Goal: Book appointment/travel/reservation

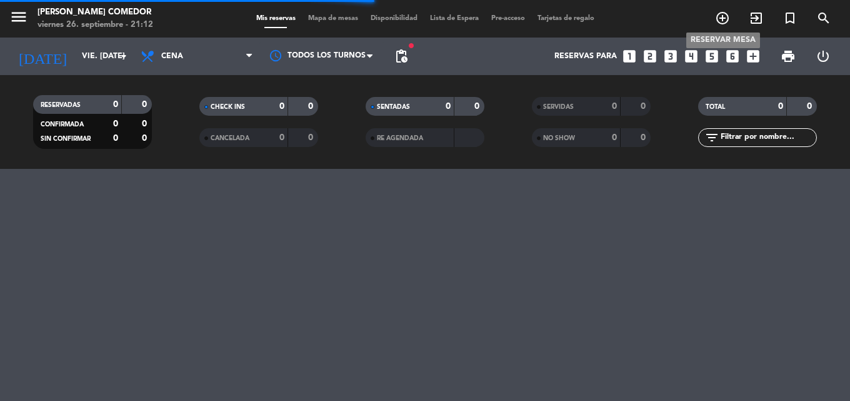
click at [723, 17] on icon "add_circle_outline" at bounding box center [722, 18] width 15 height 15
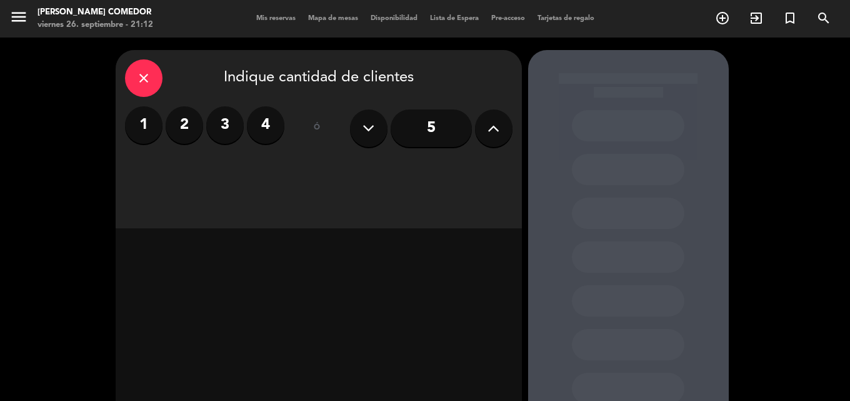
drag, startPoint x: 500, startPoint y: 128, endPoint x: 482, endPoint y: 128, distance: 18.1
click at [499, 128] on button at bounding box center [494, 128] width 38 height 38
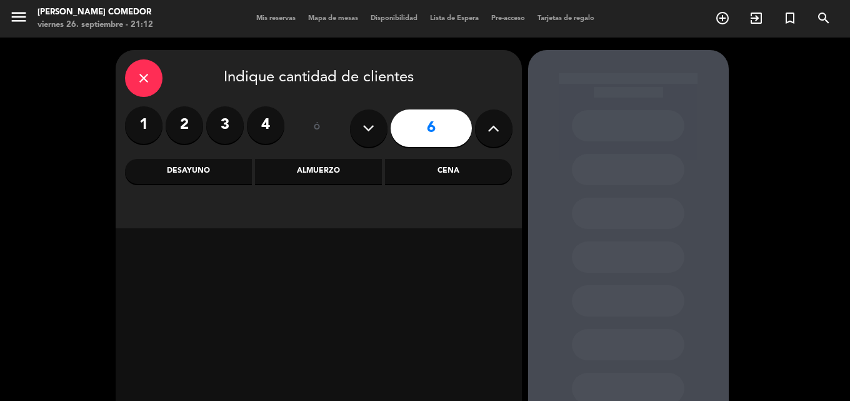
click at [310, 168] on div "Almuerzo" at bounding box center [318, 171] width 127 height 25
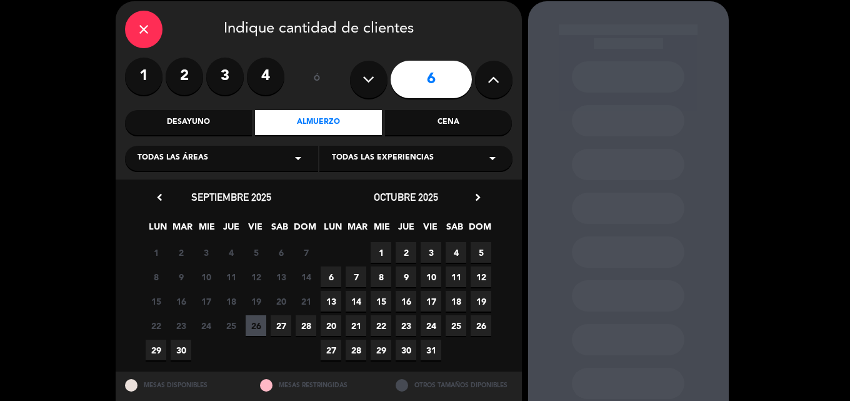
scroll to position [63, 0]
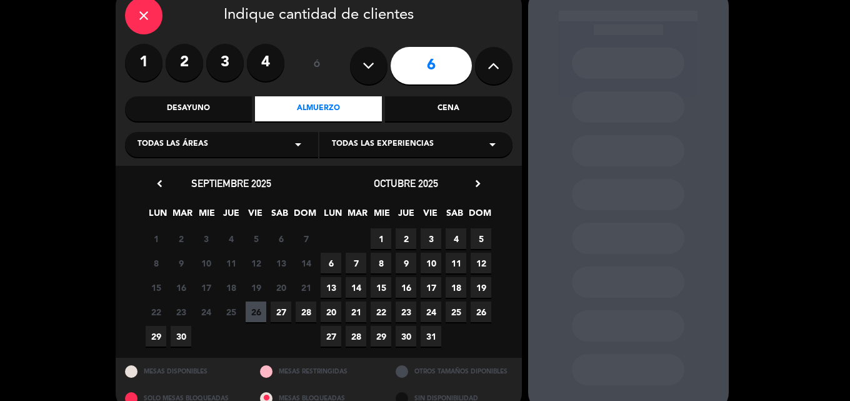
click at [309, 313] on span "28" at bounding box center [306, 311] width 21 height 21
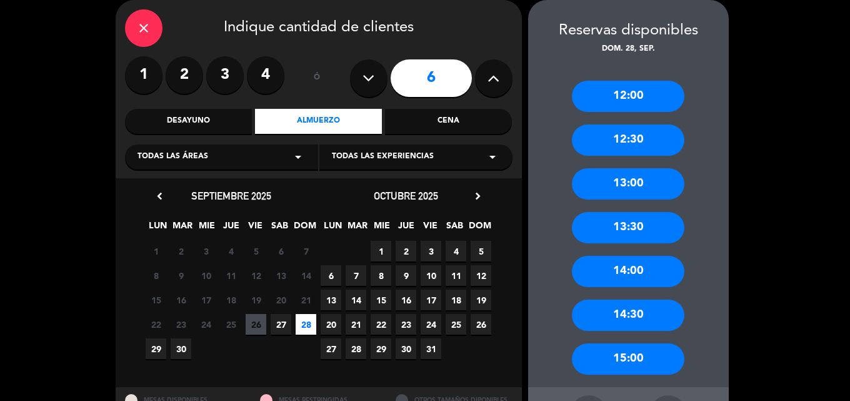
click at [643, 225] on div "13:30" at bounding box center [628, 227] width 113 height 31
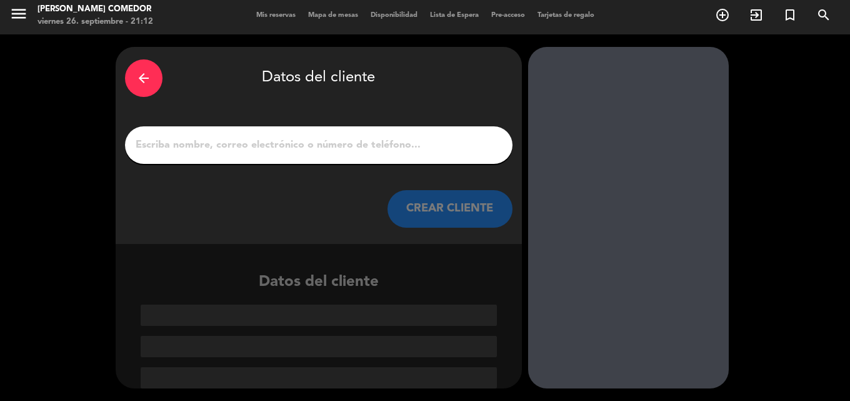
click at [298, 141] on input "1" at bounding box center [318, 145] width 369 height 18
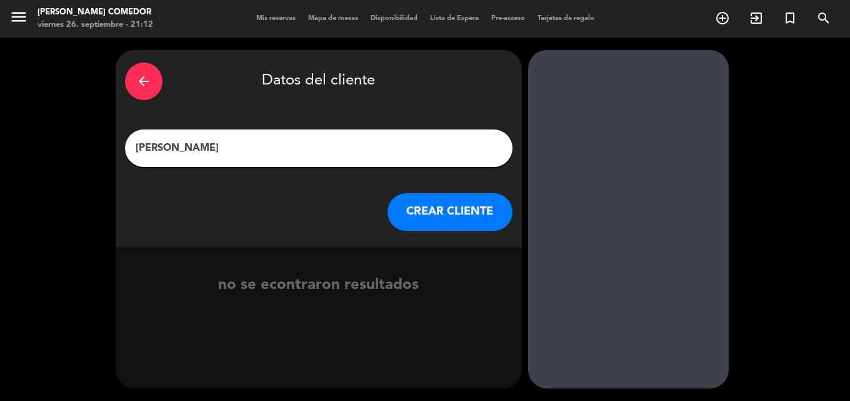
type input "[PERSON_NAME]"
click at [451, 214] on button "CREAR CLIENTE" at bounding box center [450, 212] width 125 height 38
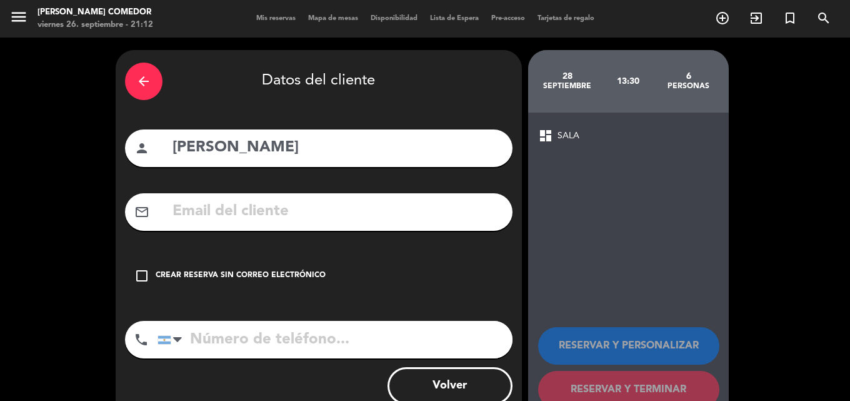
click at [228, 282] on div "check_box_outline_blank Crear reserva sin correo electrónico" at bounding box center [319, 276] width 388 height 38
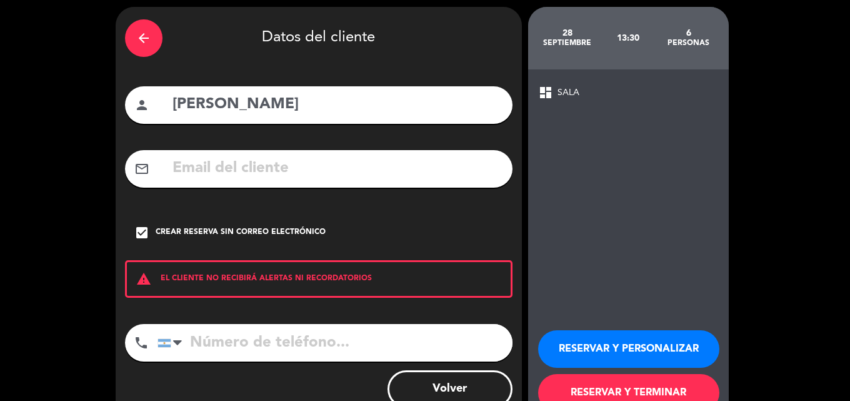
scroll to position [63, 0]
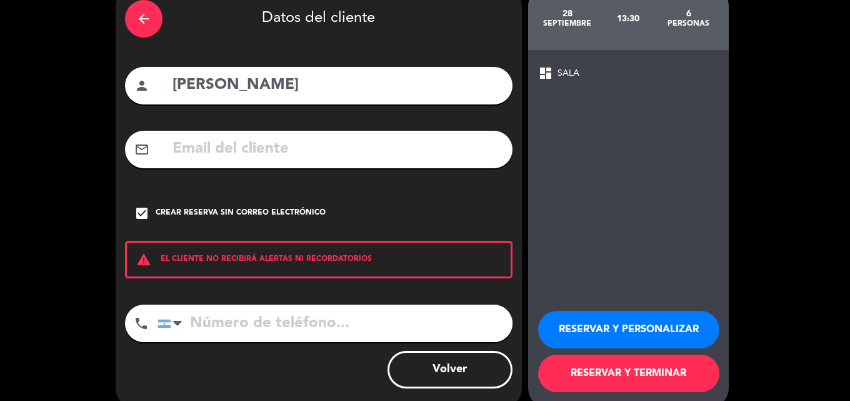
click at [325, 333] on input "tel" at bounding box center [335, 324] width 355 height 38
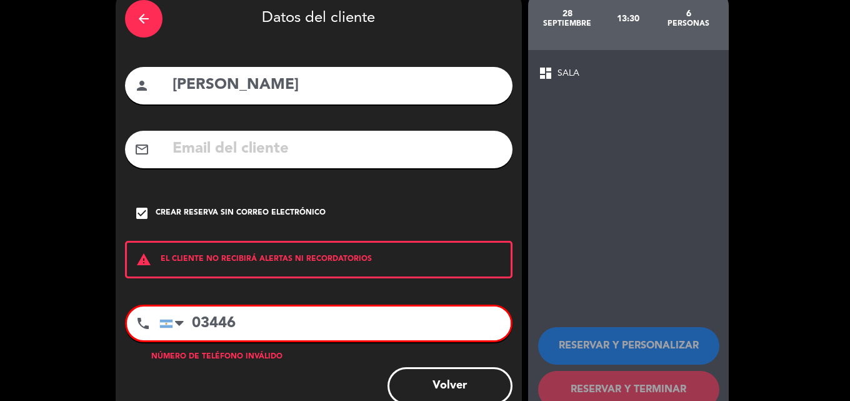
drag, startPoint x: 196, startPoint y: 323, endPoint x: 205, endPoint y: 330, distance: 10.8
click at [198, 325] on input "03446" at bounding box center [334, 323] width 351 height 34
click at [264, 331] on input "3446" at bounding box center [334, 323] width 351 height 34
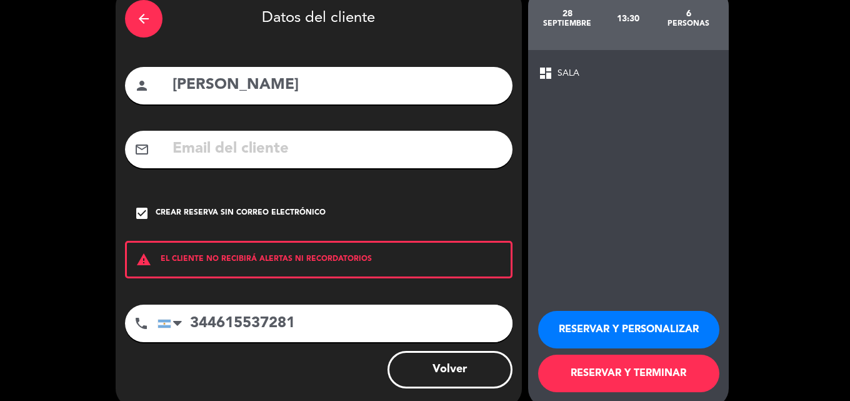
type input "344615537281"
click at [666, 376] on button "RESERVAR Y TERMINAR" at bounding box center [628, 374] width 181 height 38
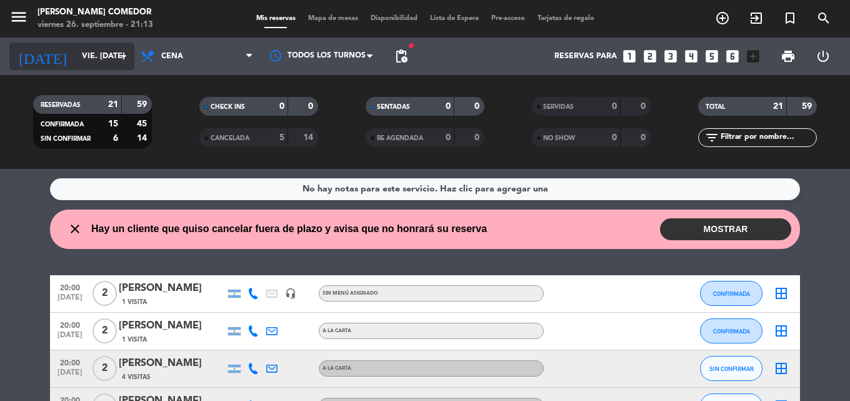
click at [113, 59] on input "vie. [DATE]" at bounding box center [129, 56] width 106 height 21
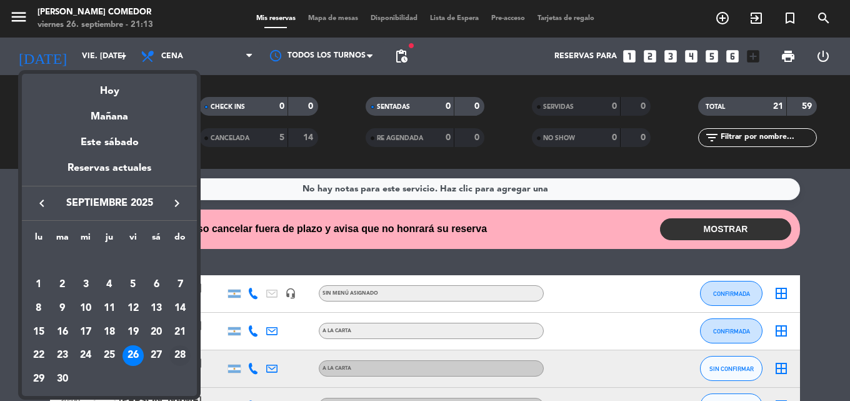
click at [182, 353] on div "28" at bounding box center [179, 355] width 21 height 21
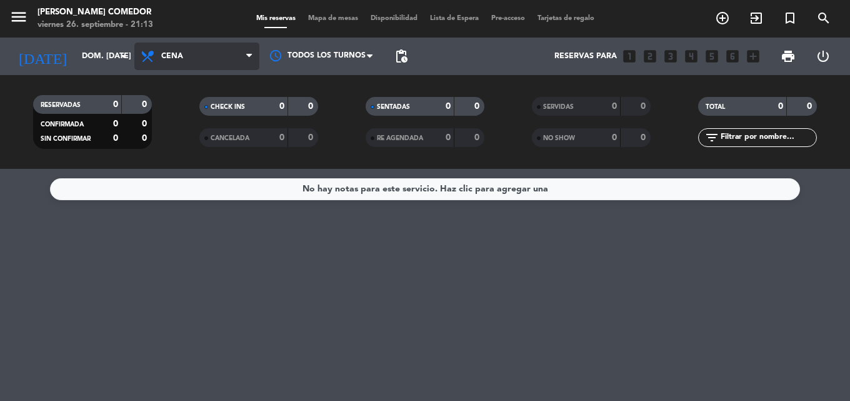
click at [224, 56] on span "Cena" at bounding box center [196, 57] width 125 height 28
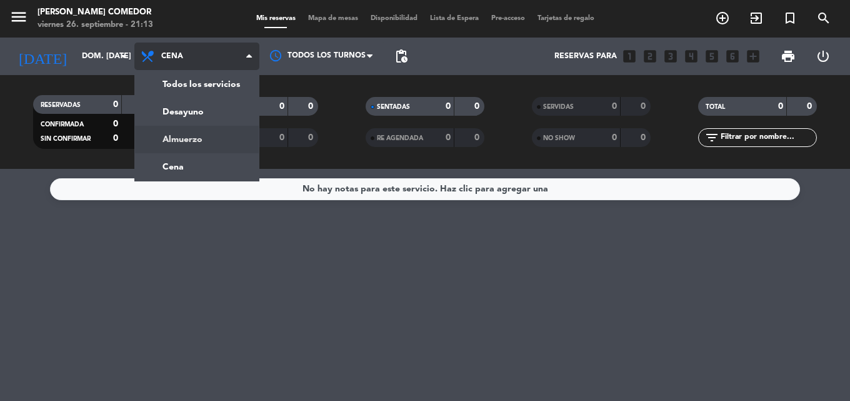
click at [205, 139] on div "menu [PERSON_NAME] Comedor viernes 26. septiembre - 21:13 Mis reservas Mapa de …" at bounding box center [425, 84] width 850 height 169
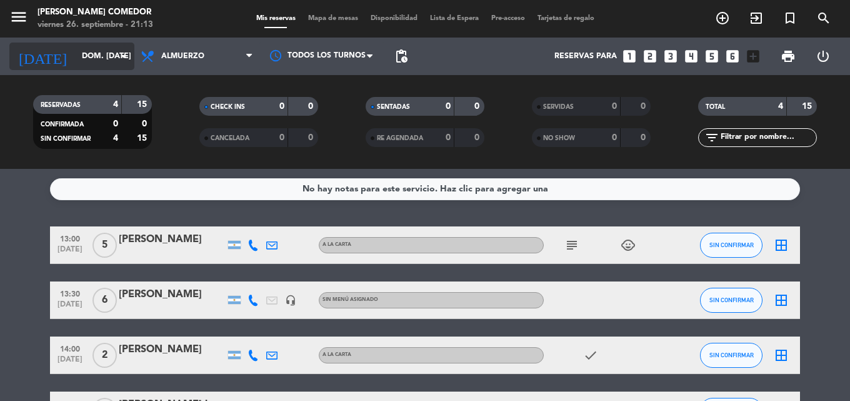
click at [121, 55] on icon "arrow_drop_down" at bounding box center [123, 56] width 15 height 15
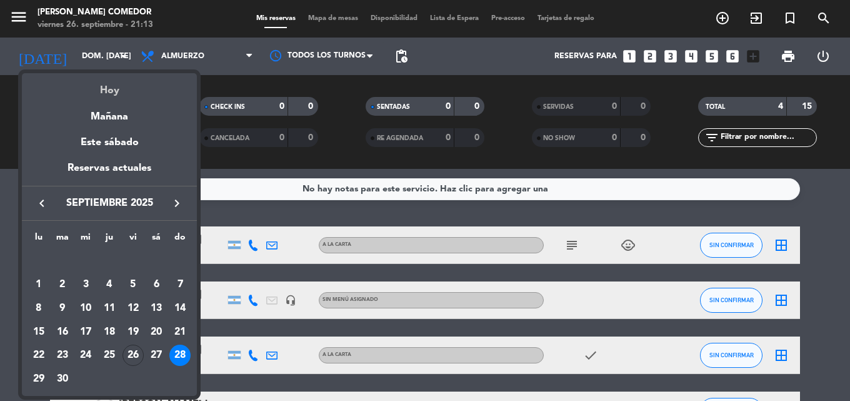
click at [137, 94] on div "Hoy" at bounding box center [109, 86] width 175 height 26
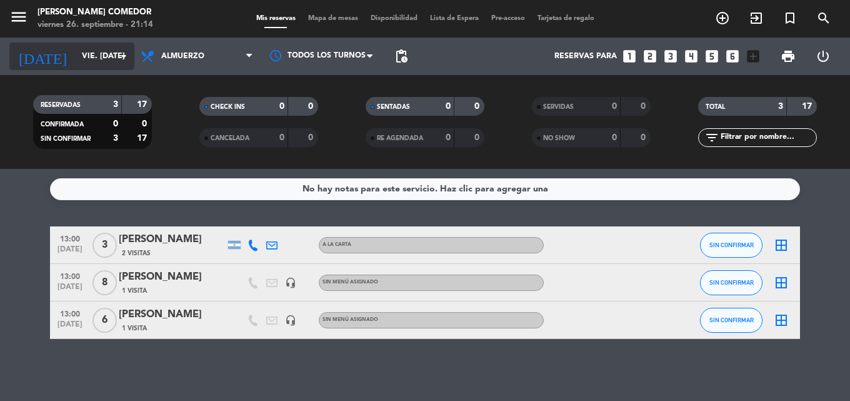
click at [104, 51] on input "vie. [DATE]" at bounding box center [129, 56] width 106 height 21
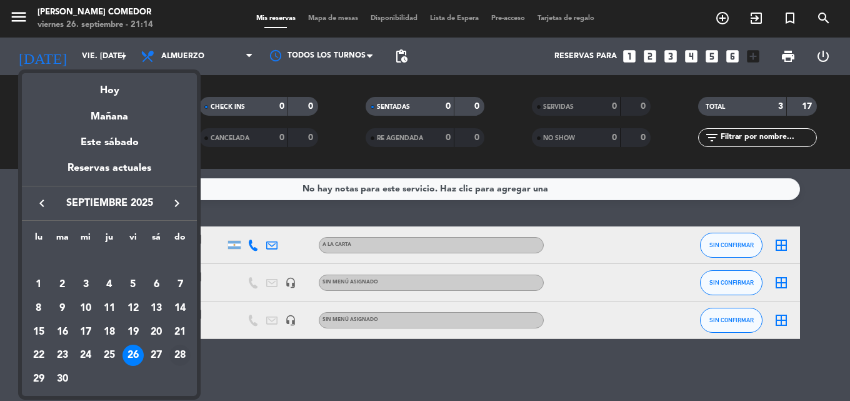
click at [178, 353] on div "28" at bounding box center [179, 355] width 21 height 21
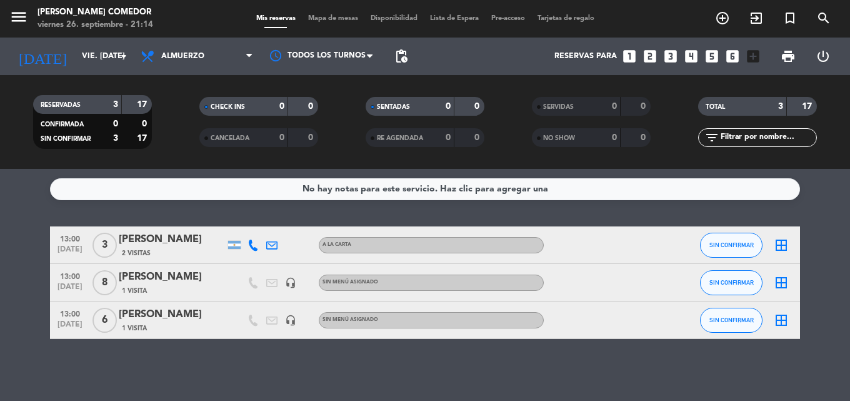
type input "dom. [DATE]"
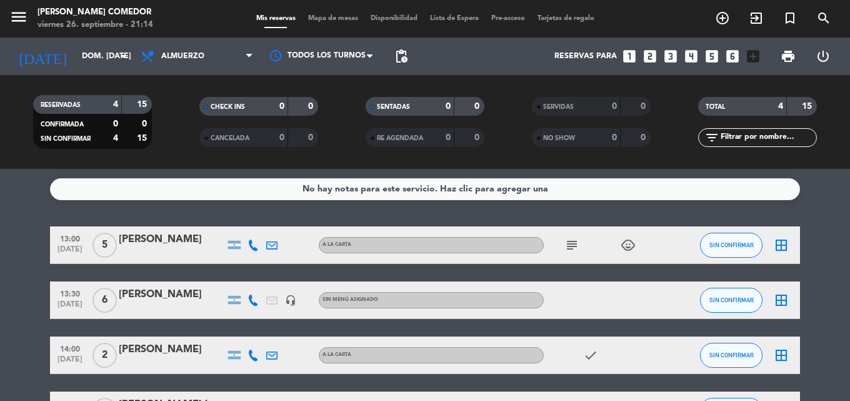
click at [201, 300] on div "[PERSON_NAME]" at bounding box center [172, 294] width 106 height 16
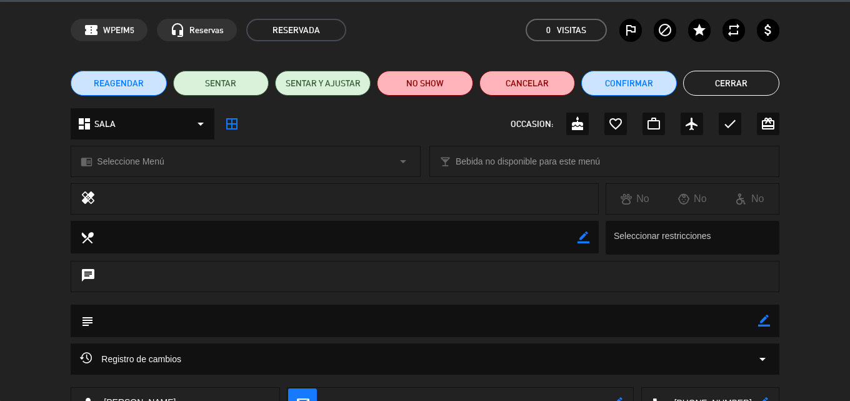
scroll to position [63, 0]
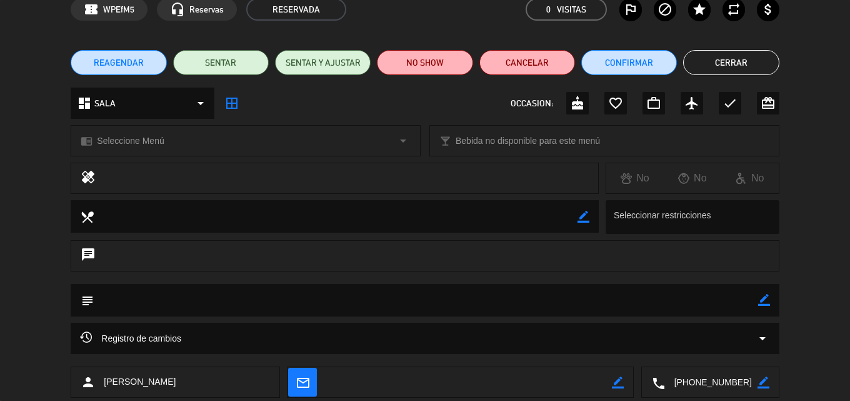
drag, startPoint x: 171, startPoint y: 301, endPoint x: 488, endPoint y: 292, distance: 317.2
click at [204, 297] on textarea at bounding box center [426, 300] width 664 height 32
drag, startPoint x: 765, startPoint y: 301, endPoint x: 480, endPoint y: 302, distance: 285.1
click at [764, 301] on icon "border_color" at bounding box center [764, 300] width 12 height 12
click at [170, 302] on textarea at bounding box center [426, 300] width 664 height 32
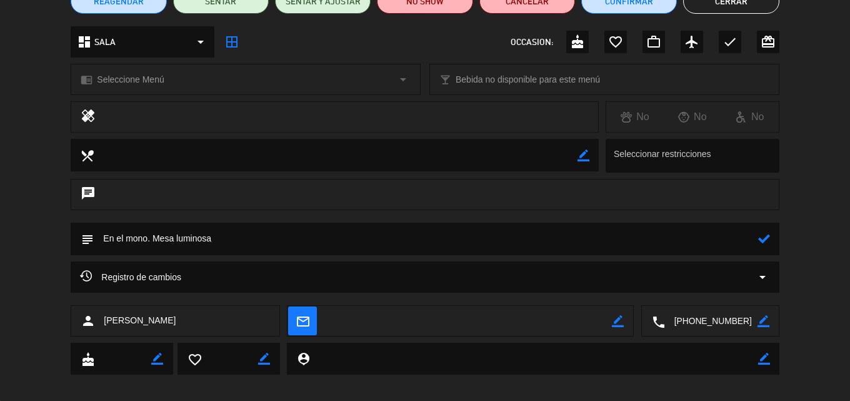
scroll to position [125, 0]
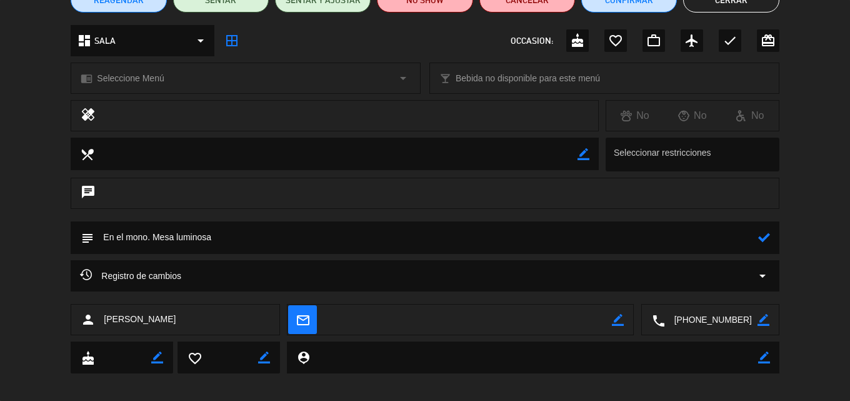
type textarea "En el mono. Mesa luminosa"
click at [761, 236] on icon at bounding box center [764, 237] width 12 height 12
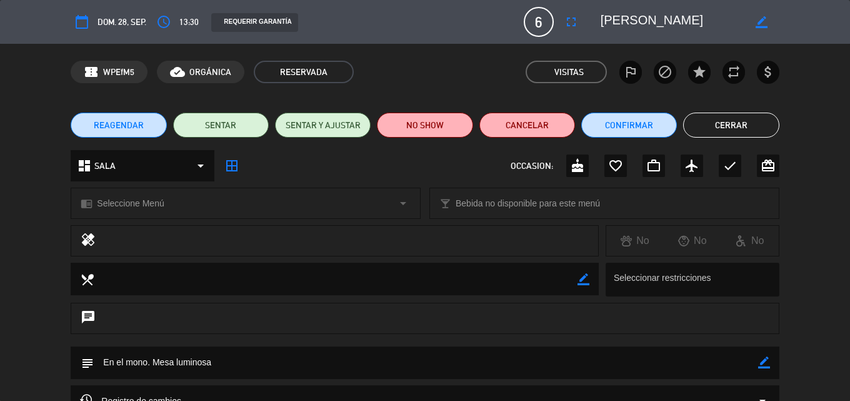
click at [740, 120] on button "Cerrar" at bounding box center [731, 125] width 96 height 25
